Goal: Find specific page/section: Find specific page/section

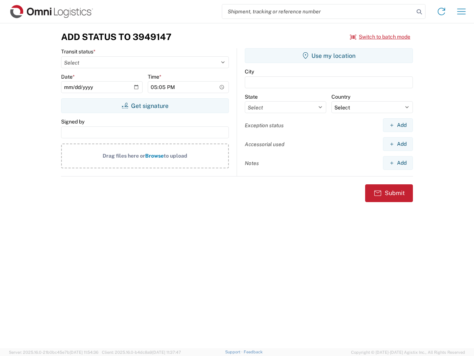
click at [318, 11] on input "search" at bounding box center [318, 11] width 192 height 14
click at [419, 12] on icon at bounding box center [419, 12] width 10 height 10
click at [441, 11] on icon at bounding box center [442, 12] width 12 height 12
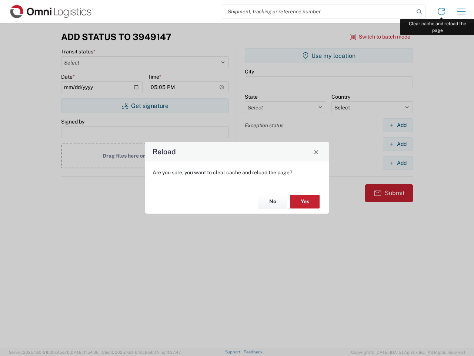
click at [461, 11] on div "Reload Are you sure, you want to clear cache and reload the page? No Yes" at bounding box center [237, 178] width 474 height 356
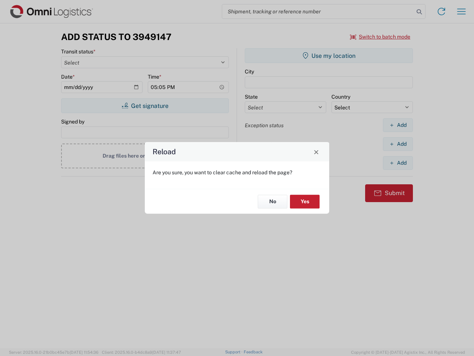
click at [380, 37] on div "Reload Are you sure, you want to clear cache and reload the page? No Yes" at bounding box center [237, 178] width 474 height 356
click at [145, 106] on div "Reload Are you sure, you want to clear cache and reload the page? No Yes" at bounding box center [237, 178] width 474 height 356
click at [329, 56] on div "Reload Are you sure, you want to clear cache and reload the page? No Yes" at bounding box center [237, 178] width 474 height 356
click at [398, 125] on div "Reload Are you sure, you want to clear cache and reload the page? No Yes" at bounding box center [237, 178] width 474 height 356
click at [398, 144] on div "Reload Are you sure, you want to clear cache and reload the page? No Yes" at bounding box center [237, 178] width 474 height 356
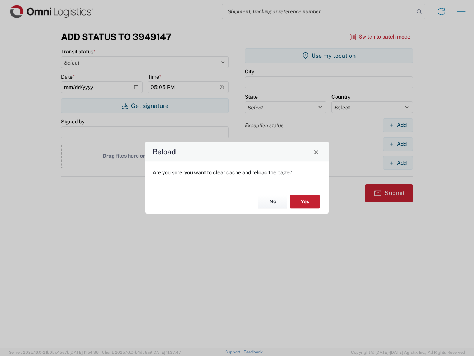
click at [398, 163] on div "Reload Are you sure, you want to clear cache and reload the page? No Yes" at bounding box center [237, 178] width 474 height 356
